Goal: Use online tool/utility: Utilize a website feature to perform a specific function

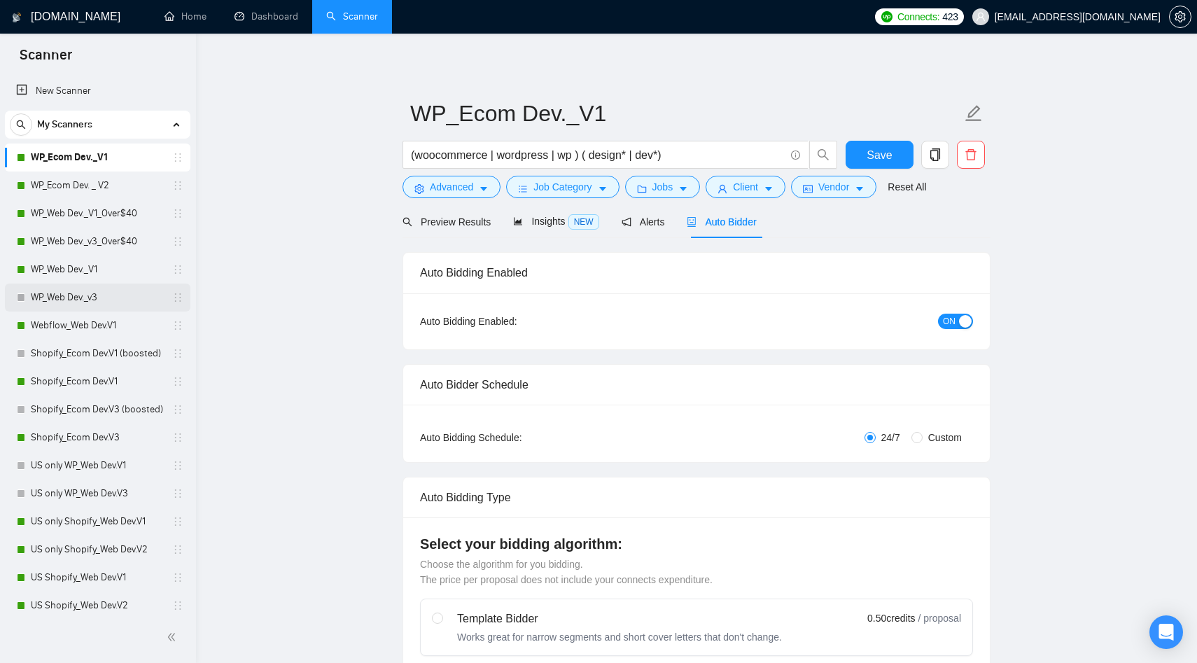
radio input "false"
radio input "true"
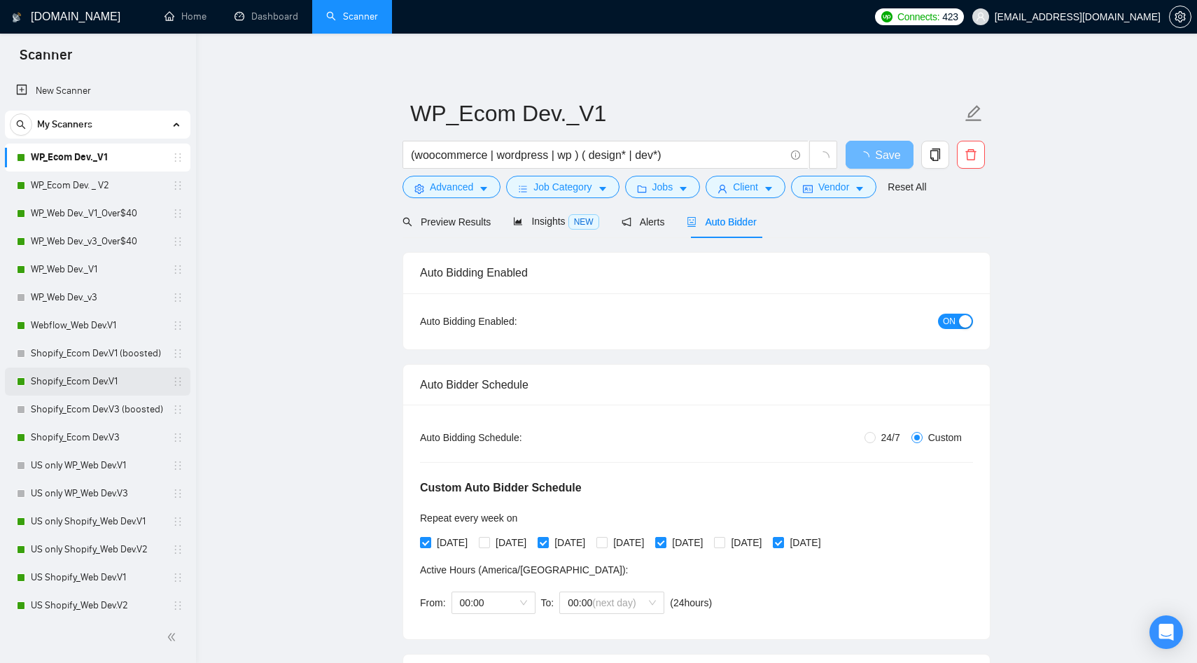
click at [82, 389] on link "Shopify_Ecom Dev.V1" at bounding box center [97, 382] width 133 height 28
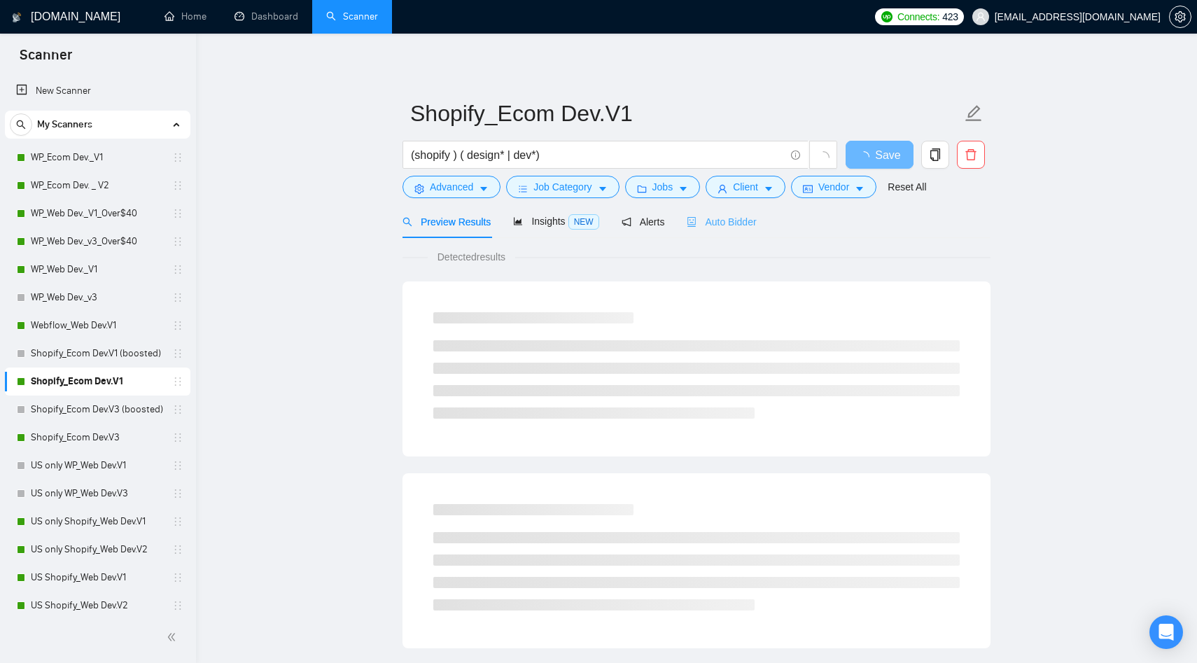
click at [715, 230] on div "Auto Bidder" at bounding box center [721, 221] width 69 height 33
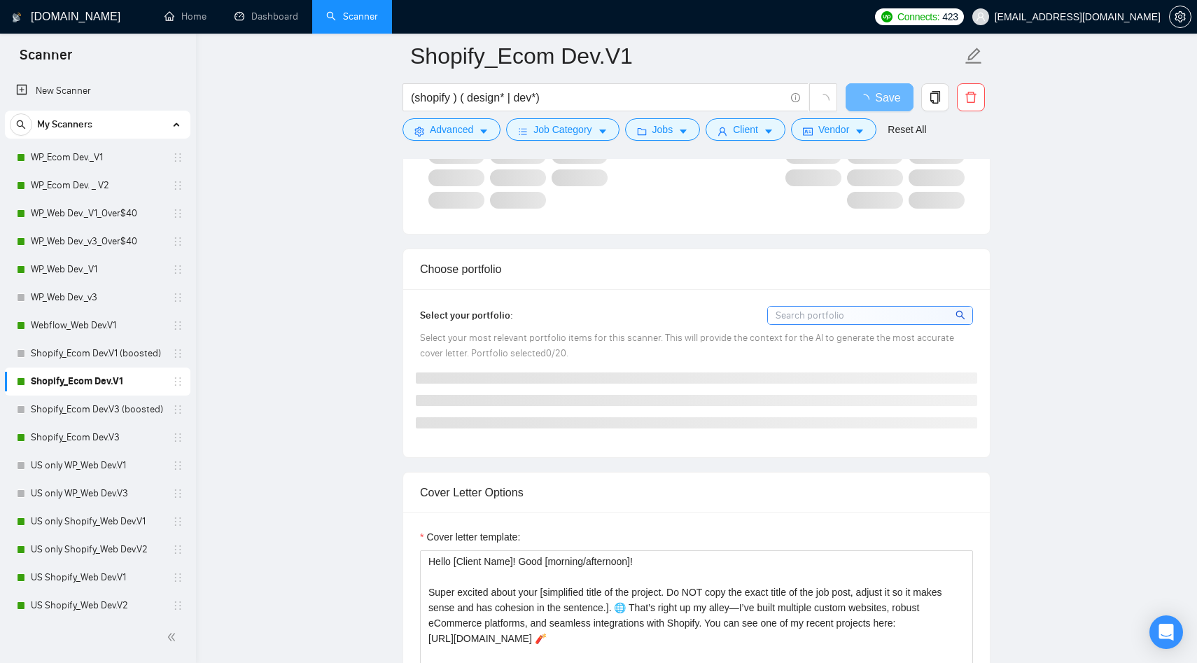
scroll to position [1596, 0]
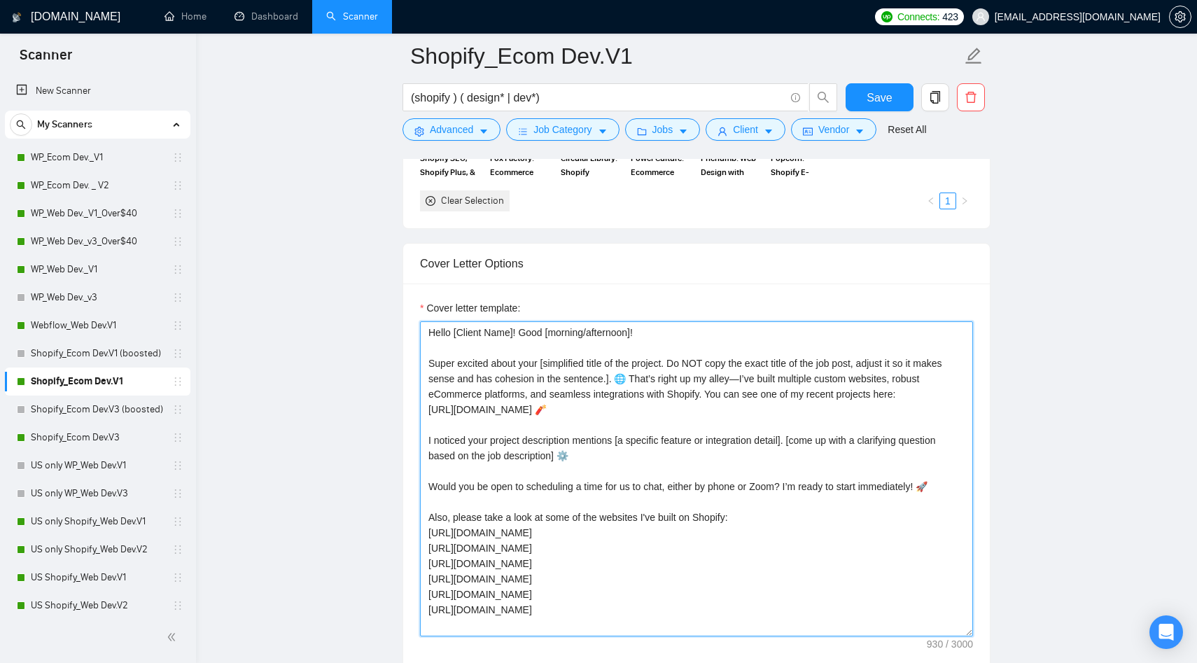
click at [554, 534] on textarea "Hello [Client Name]! Good [morning/afternoon]! Super excited about your [simpli…" at bounding box center [696, 478] width 553 height 315
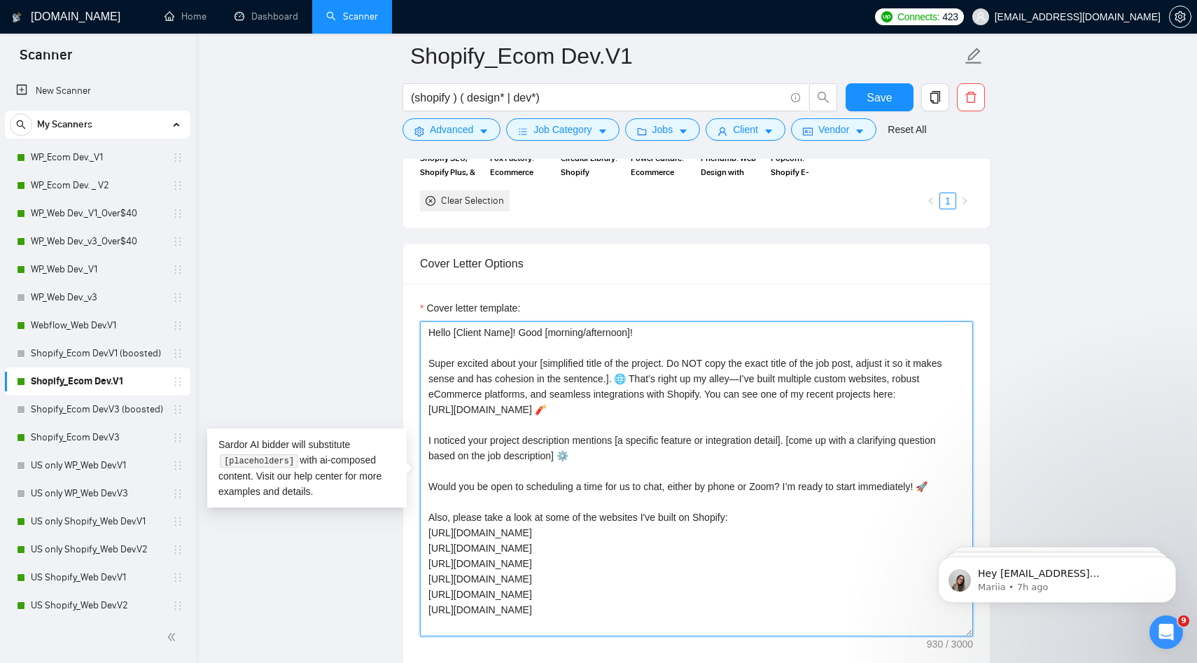
scroll to position [0, 0]
click at [531, 563] on textarea "Hello [Client Name]! Good [morning/afternoon]! Super excited about your [simpli…" at bounding box center [696, 478] width 553 height 315
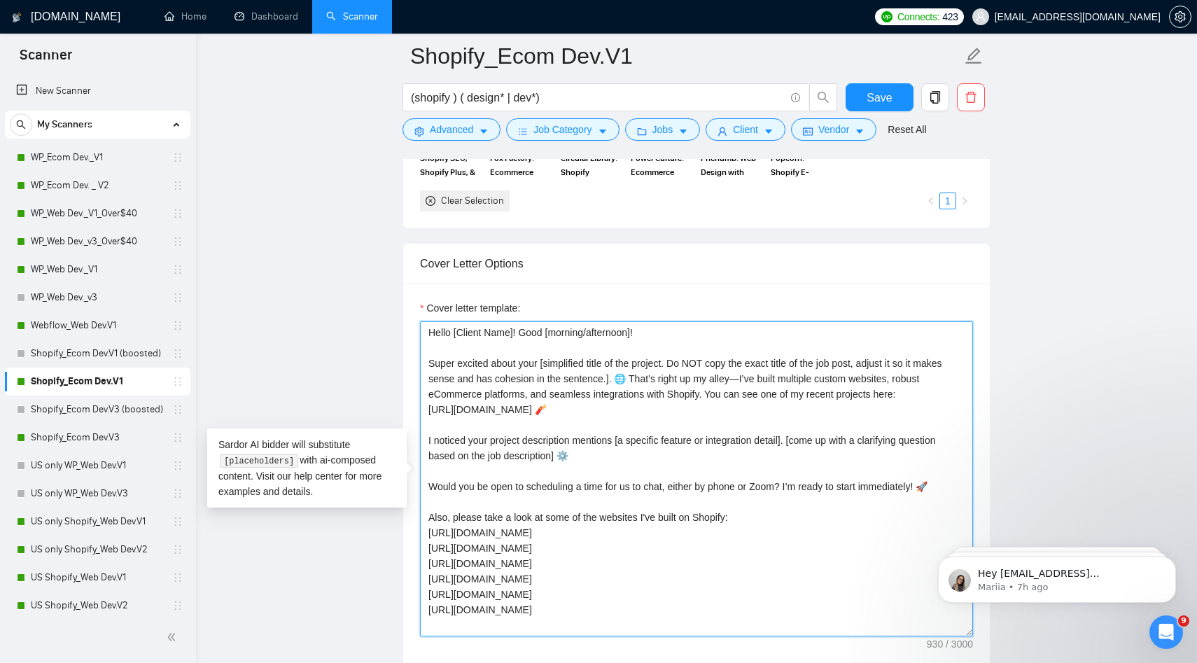
click at [550, 550] on textarea "Hello [Client Name]! Good [morning/afternoon]! Super excited about your [simpli…" at bounding box center [696, 478] width 553 height 315
click at [545, 579] on textarea "Hello [Client Name]! Good [morning/afternoon]! Super excited about your [simpli…" at bounding box center [696, 478] width 553 height 315
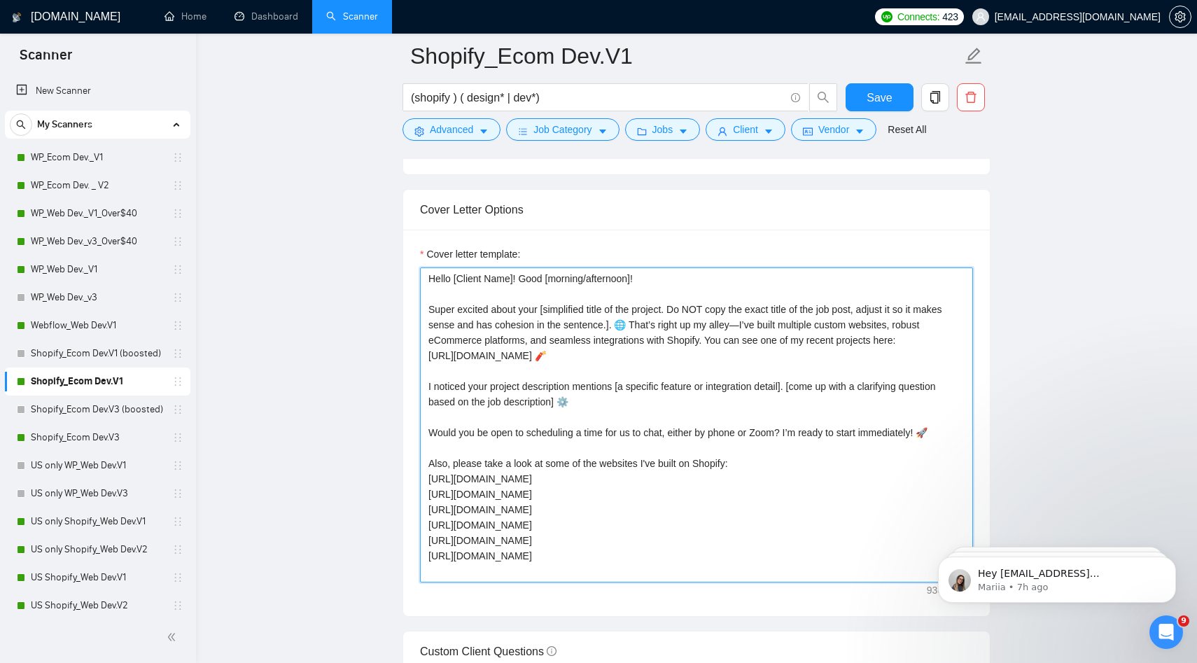
scroll to position [0, 0]
